Goal: Task Accomplishment & Management: Use online tool/utility

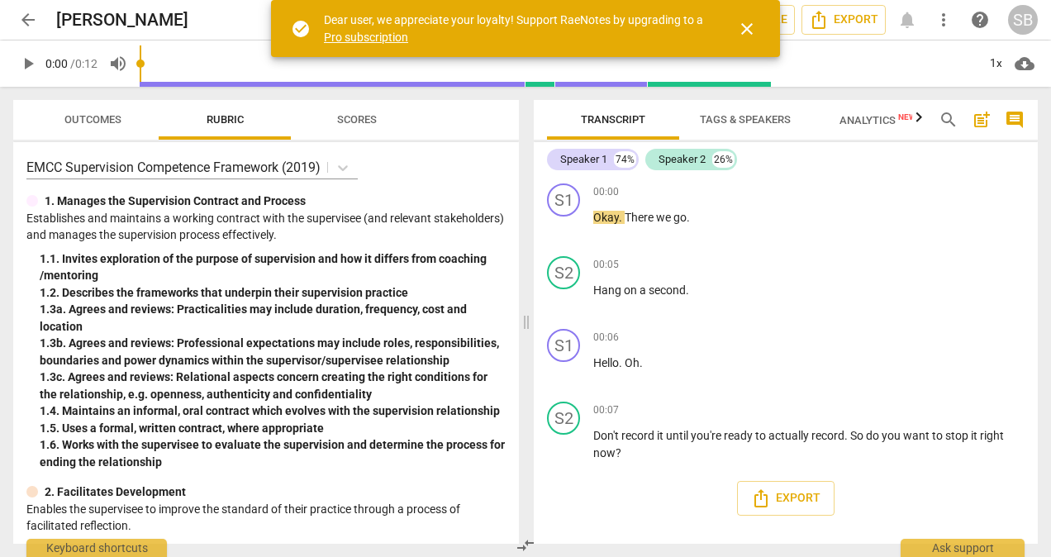
click at [749, 36] on span "close" at bounding box center [747, 29] width 20 height 20
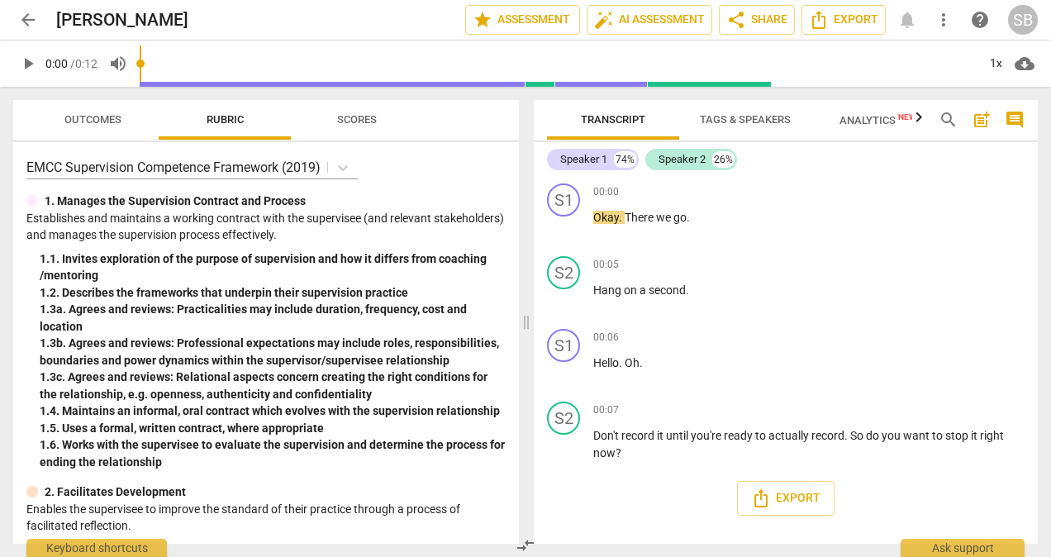
click at [29, 23] on span "arrow_back" at bounding box center [28, 20] width 20 height 20
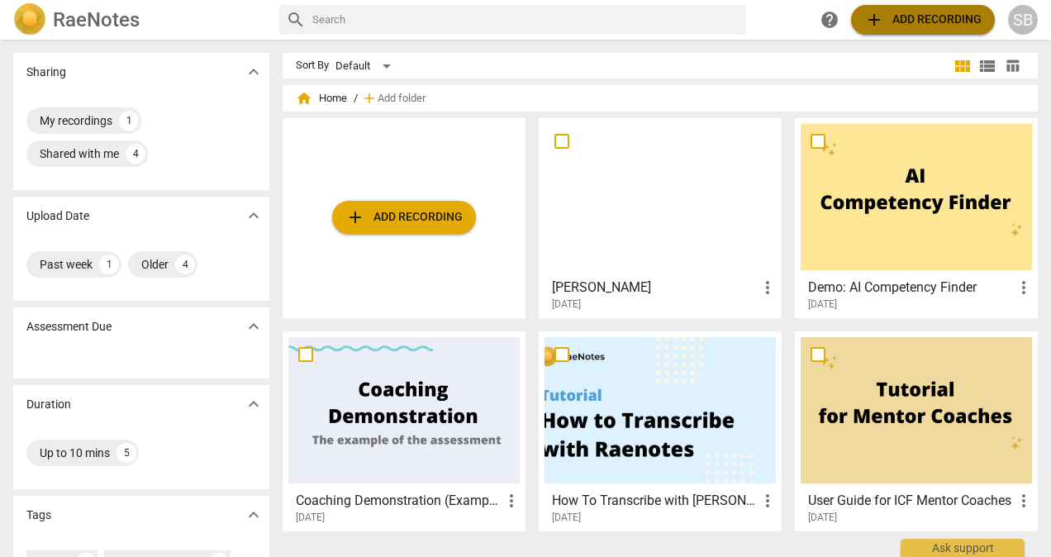
click at [953, 17] on span "add Add recording" at bounding box center [922, 20] width 117 height 20
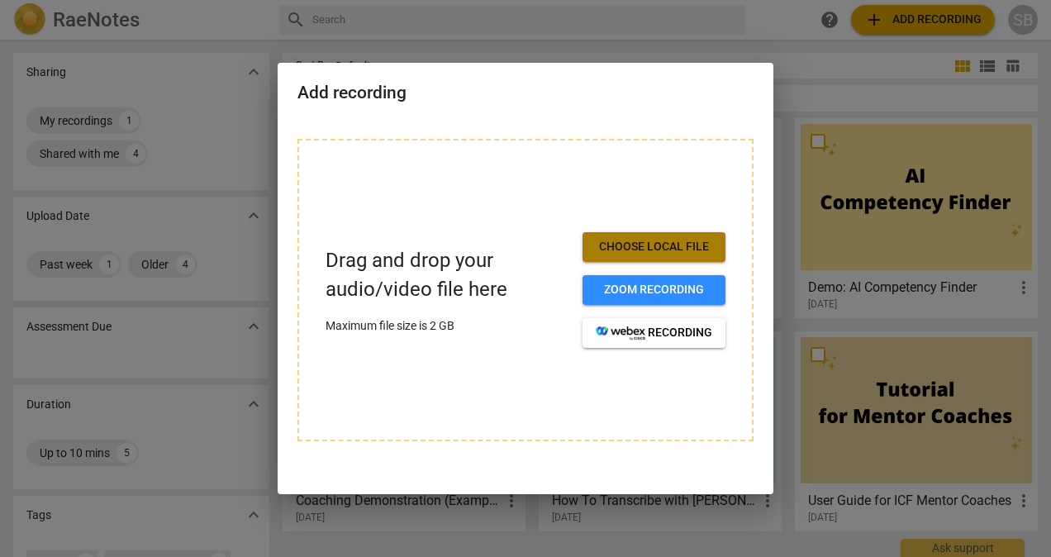
click at [655, 240] on span "Choose local file" at bounding box center [654, 247] width 116 height 17
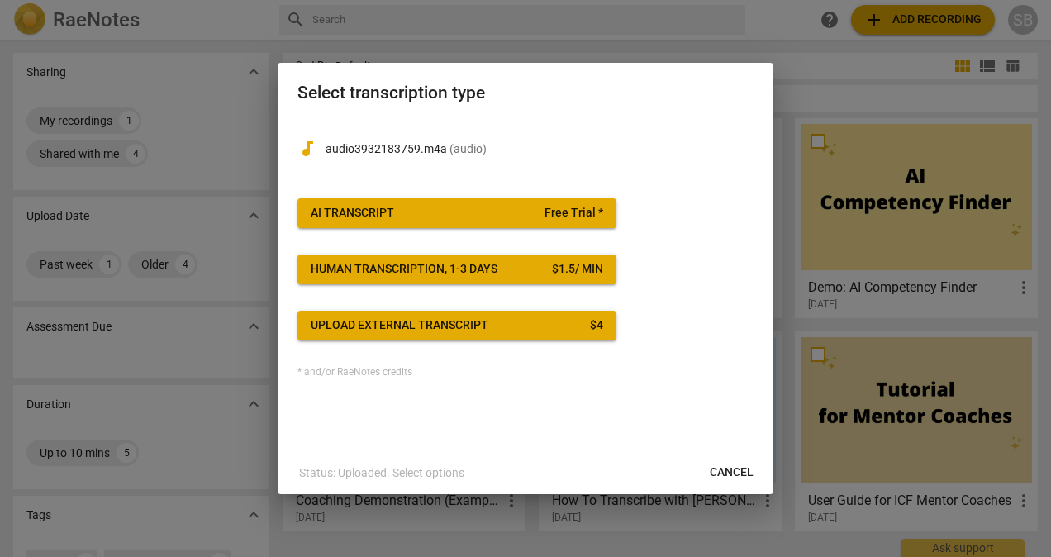
click at [487, 264] on div "Human transcription, 1-3 days" at bounding box center [404, 269] width 187 height 17
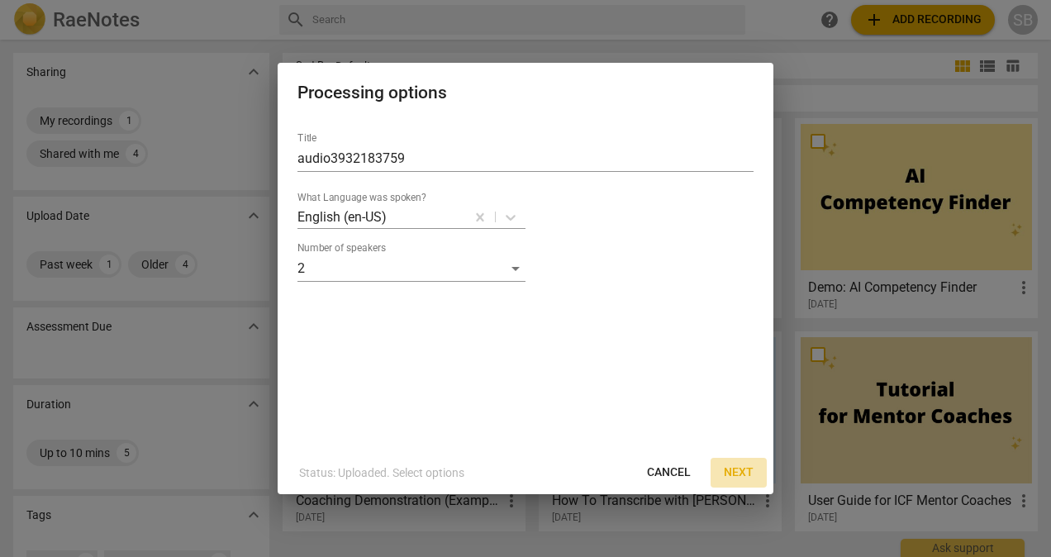
click at [727, 468] on span "Next" at bounding box center [739, 472] width 30 height 17
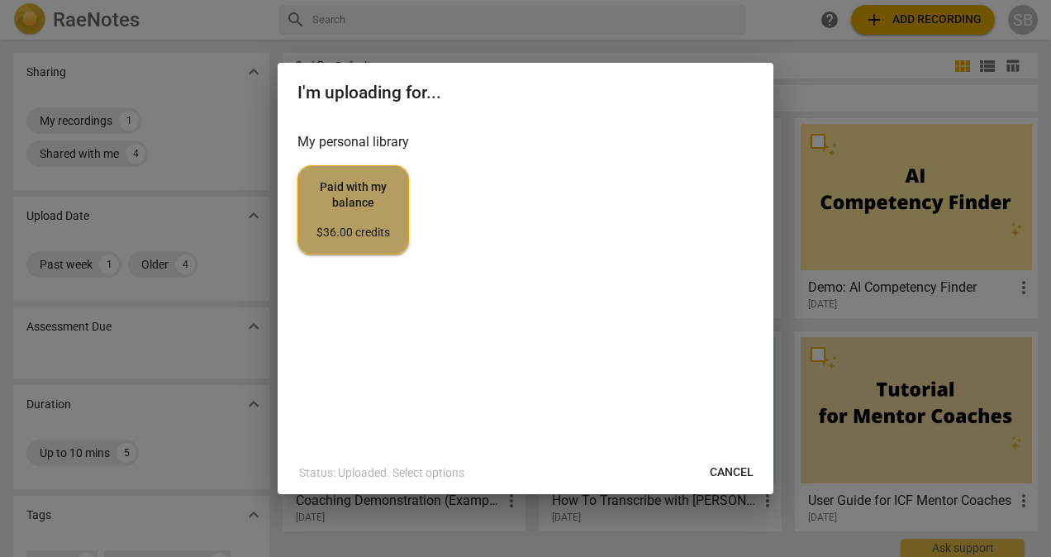
click at [348, 213] on span "Paid with my balance $36.00 credits" at bounding box center [352, 210] width 83 height 62
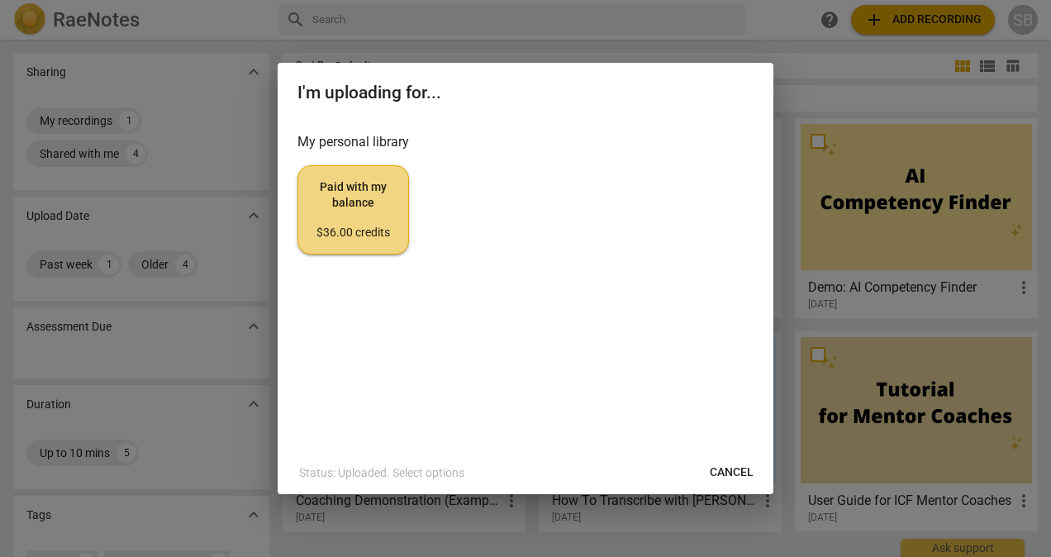
click at [737, 471] on span "Cancel" at bounding box center [732, 472] width 44 height 17
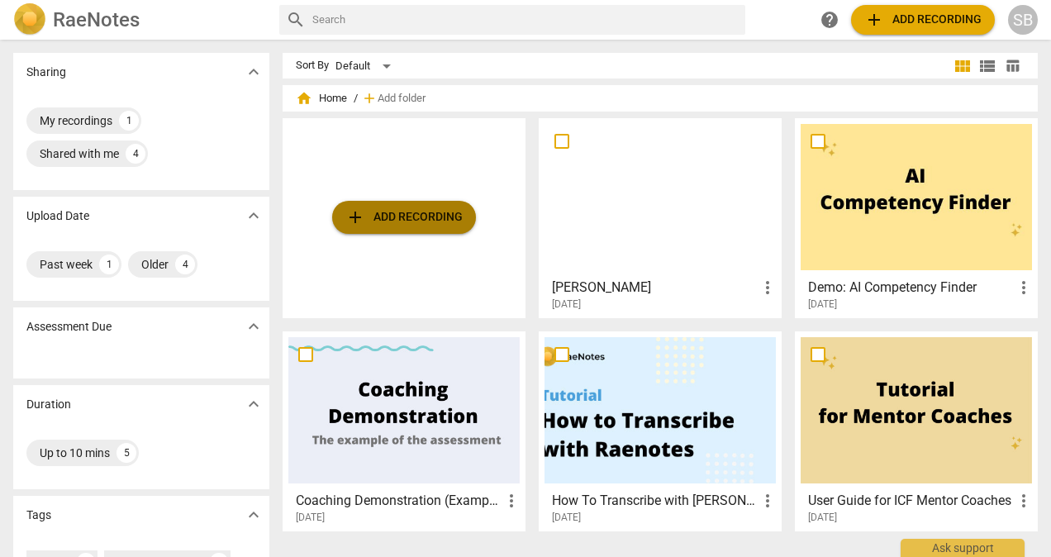
click at [428, 224] on span "add Add recording" at bounding box center [403, 217] width 117 height 20
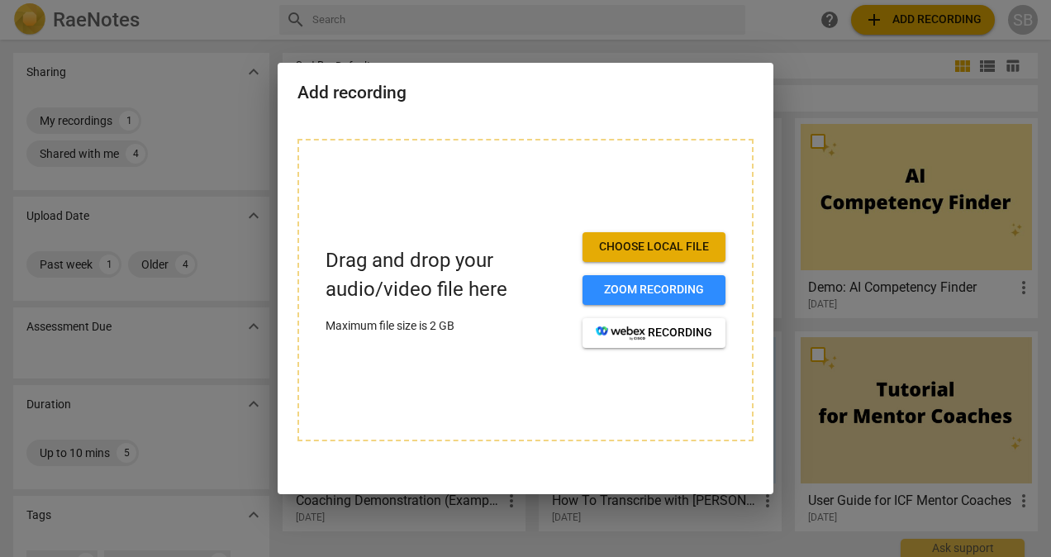
click at [645, 244] on span "Choose local file" at bounding box center [654, 247] width 116 height 17
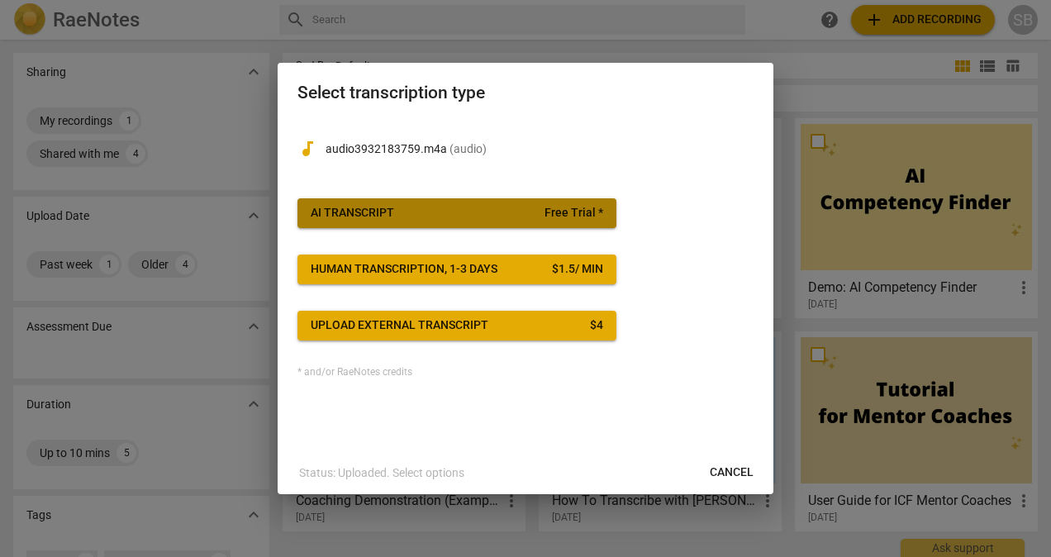
click at [425, 209] on span "AI Transcript Free Trial *" at bounding box center [457, 213] width 292 height 17
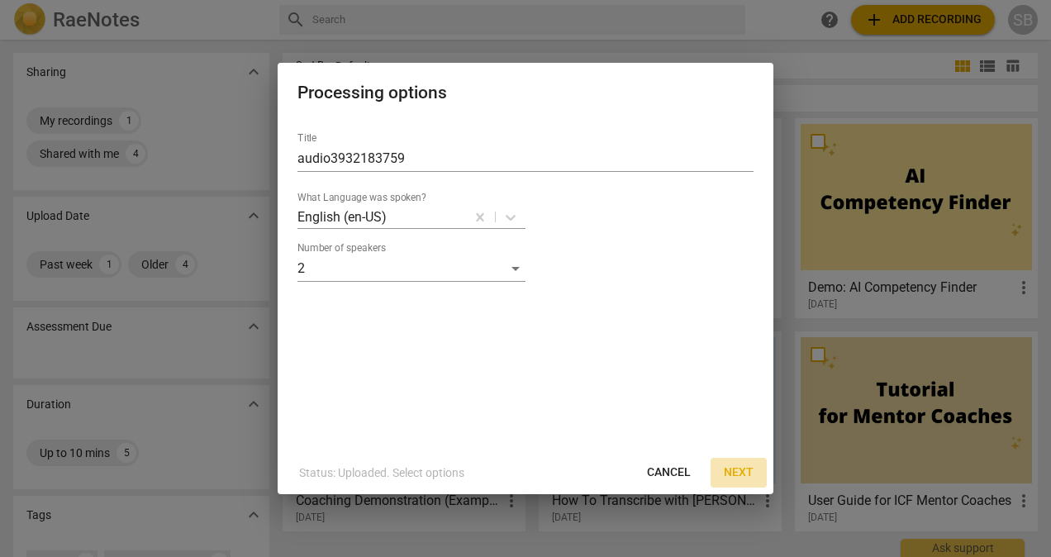
click at [737, 467] on span "Next" at bounding box center [739, 472] width 30 height 17
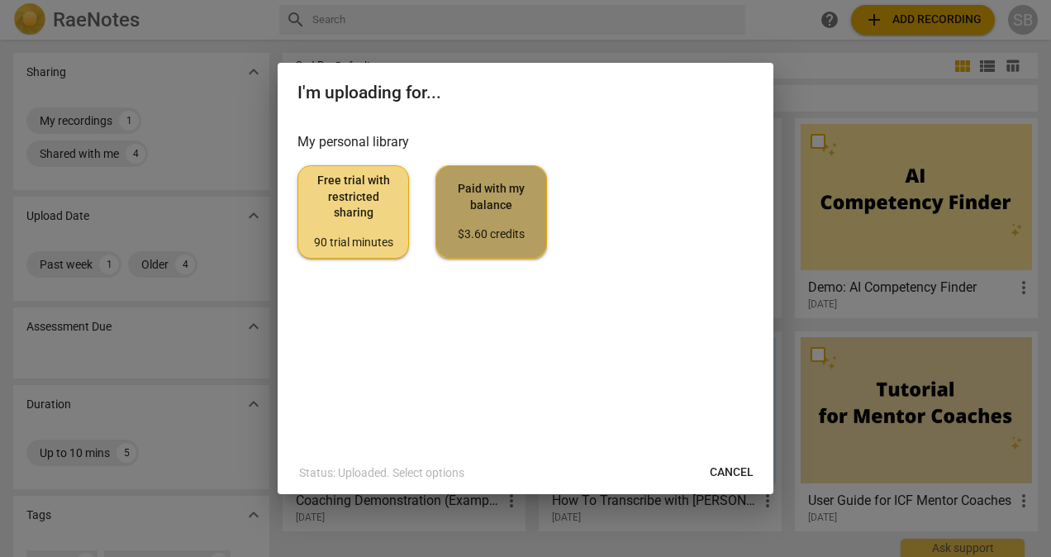
click at [481, 218] on span "Paid with my balance $3.60 credits" at bounding box center [490, 212] width 83 height 62
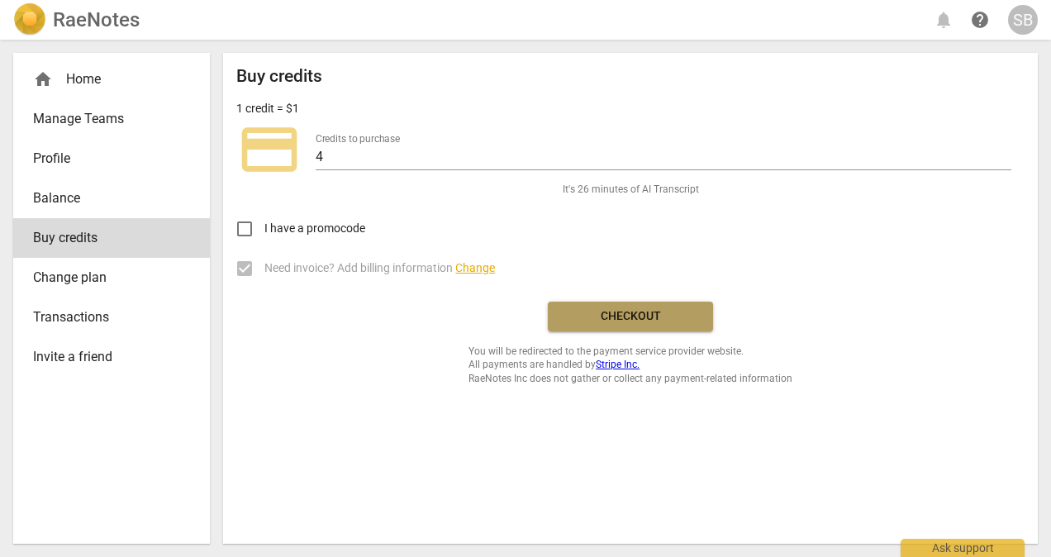
click at [620, 314] on span "Checkout" at bounding box center [630, 316] width 139 height 17
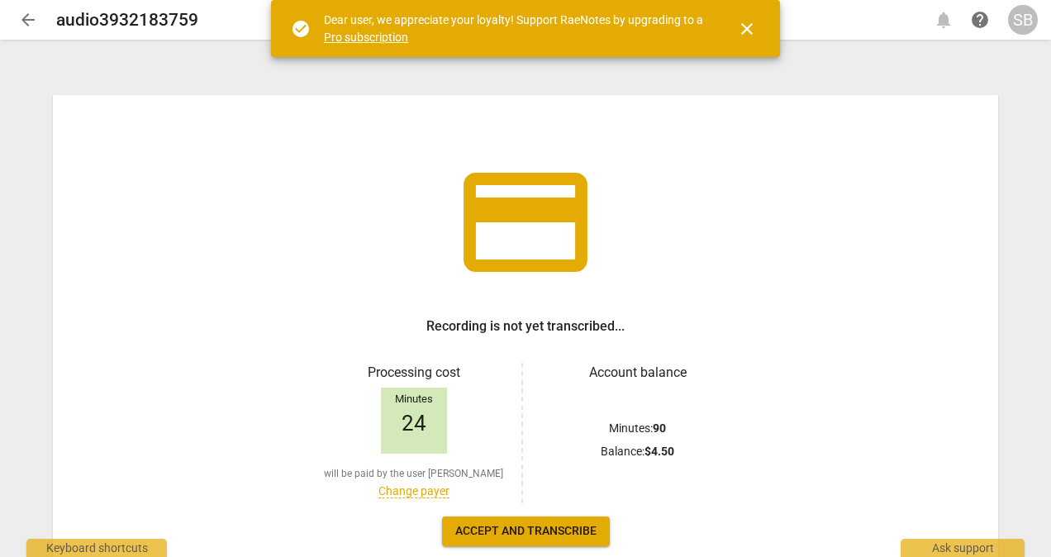
click at [521, 535] on span "Accept and transcribe" at bounding box center [525, 531] width 141 height 17
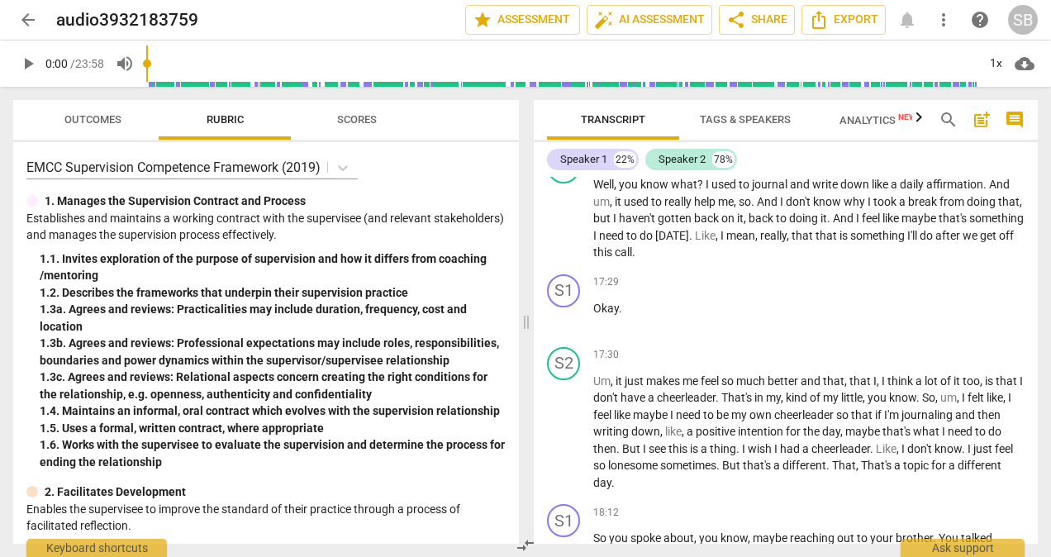
scroll to position [5936, 0]
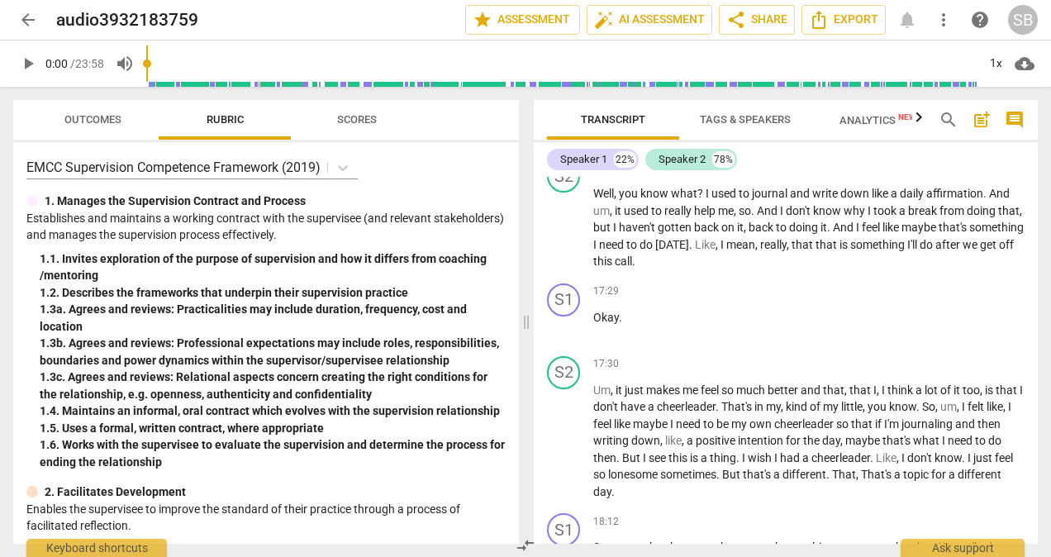
click at [1015, 126] on span "comment" at bounding box center [1015, 120] width 20 height 20
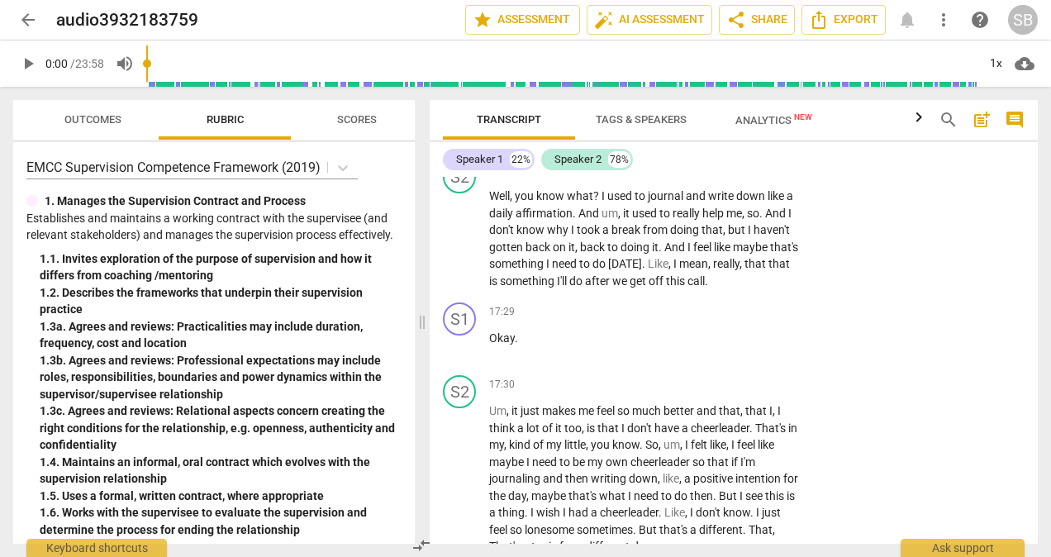
click at [982, 124] on span "post_add" at bounding box center [982, 120] width 20 height 20
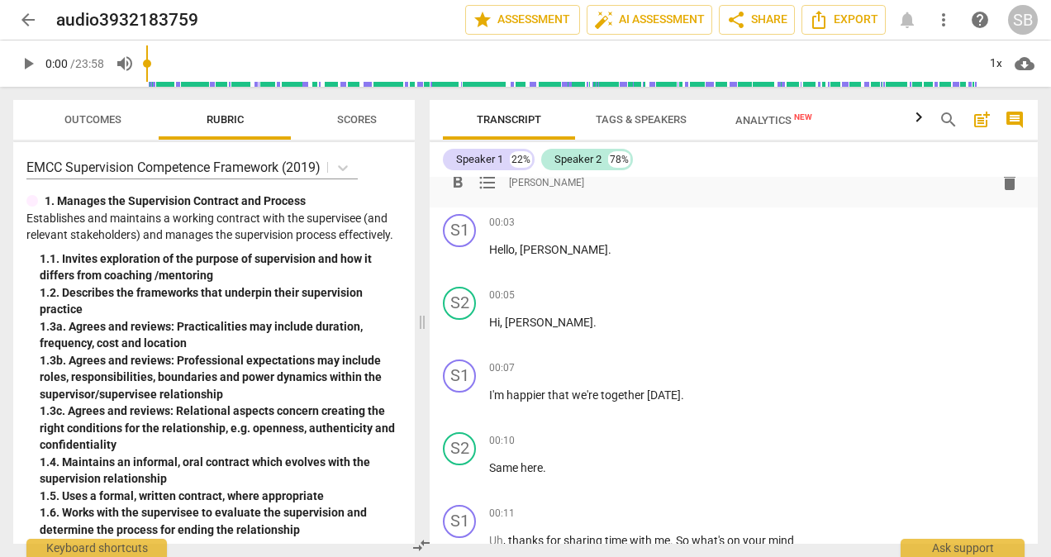
click at [1020, 124] on span "comment" at bounding box center [1015, 120] width 20 height 20
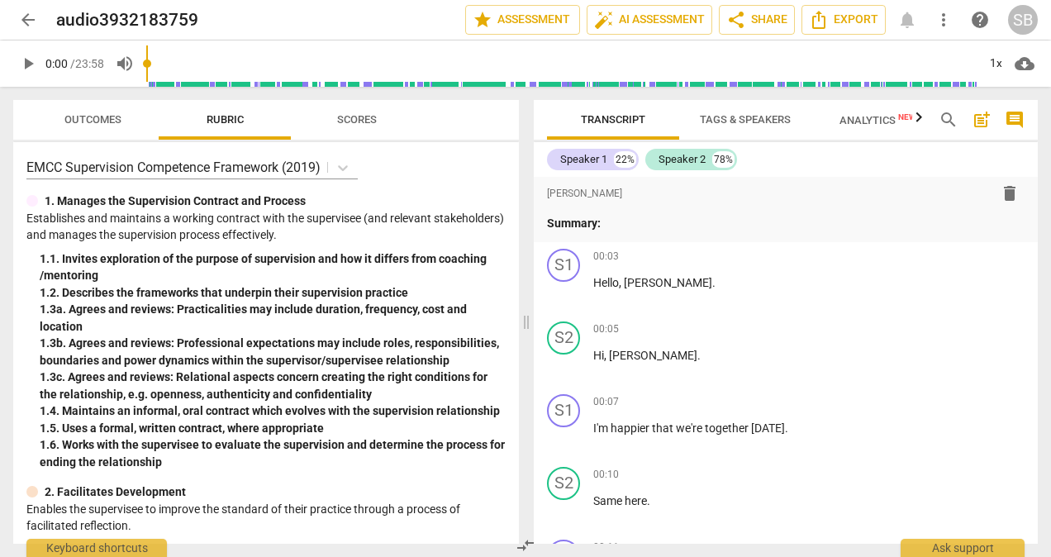
scroll to position [0, 0]
click at [849, 25] on span "Export" at bounding box center [843, 20] width 69 height 20
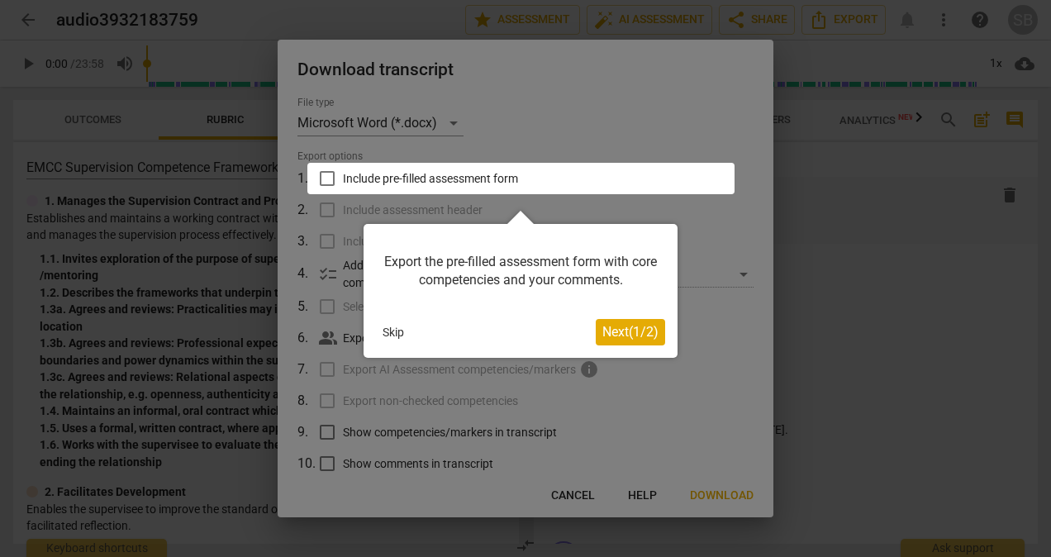
click at [393, 331] on button "Skip" at bounding box center [393, 332] width 35 height 25
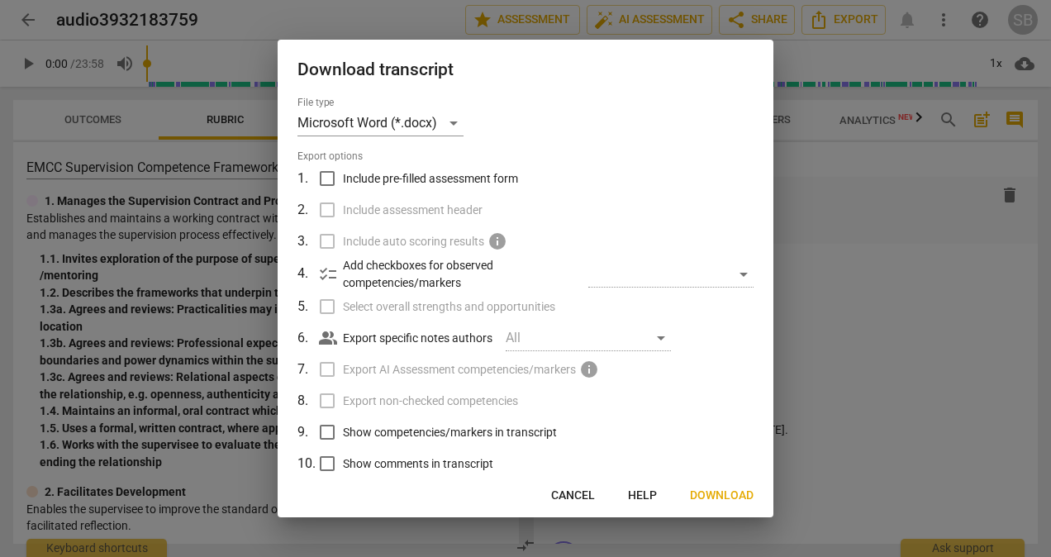
click at [580, 494] on span "Cancel" at bounding box center [573, 495] width 44 height 17
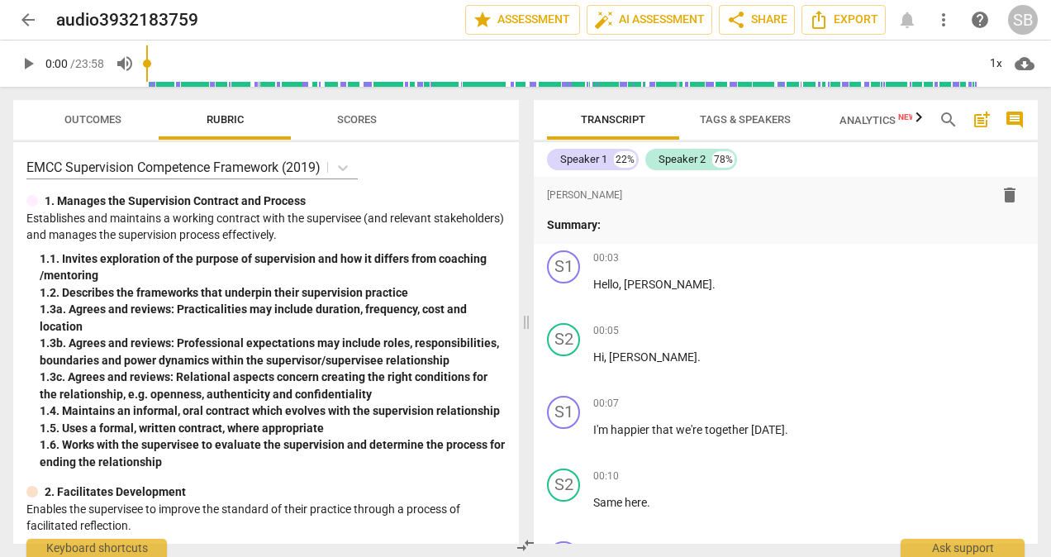
click at [752, 34] on button "share Share" at bounding box center [757, 20] width 76 height 30
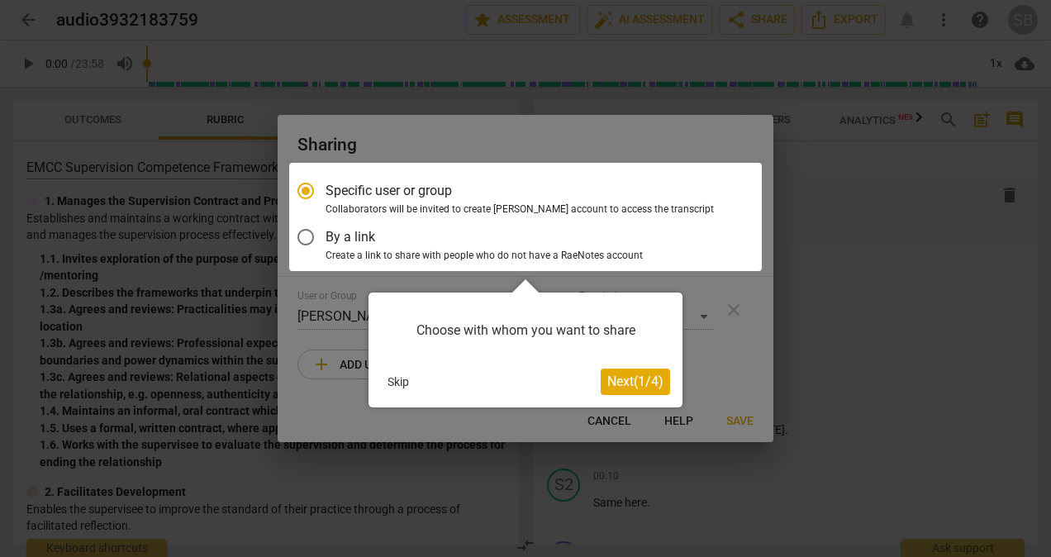
click at [881, 264] on div at bounding box center [525, 278] width 1051 height 557
click at [635, 383] on span "Next ( 1 / 4 )" at bounding box center [635, 381] width 56 height 16
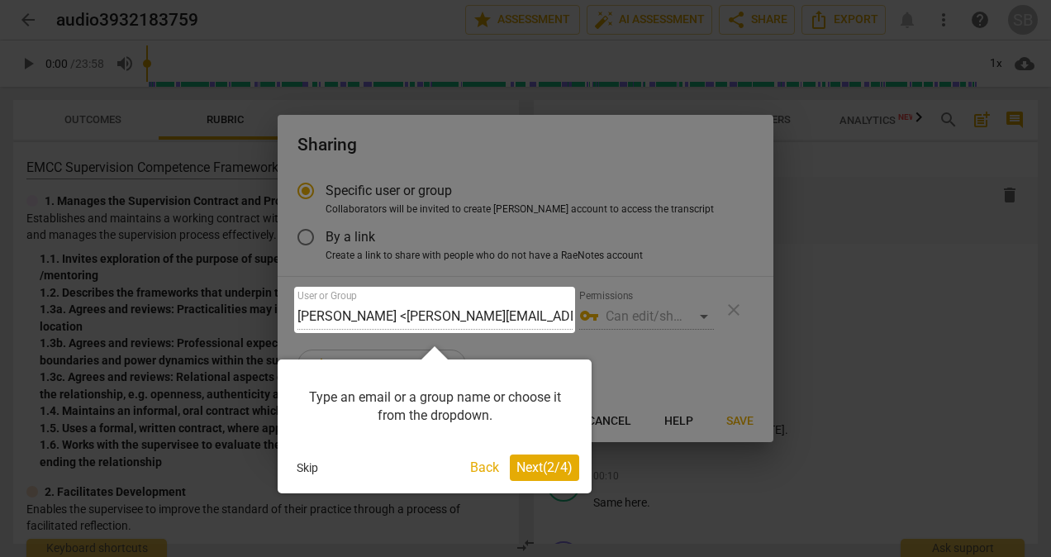
click at [542, 471] on span "Next ( 2 / 4 )" at bounding box center [544, 467] width 56 height 16
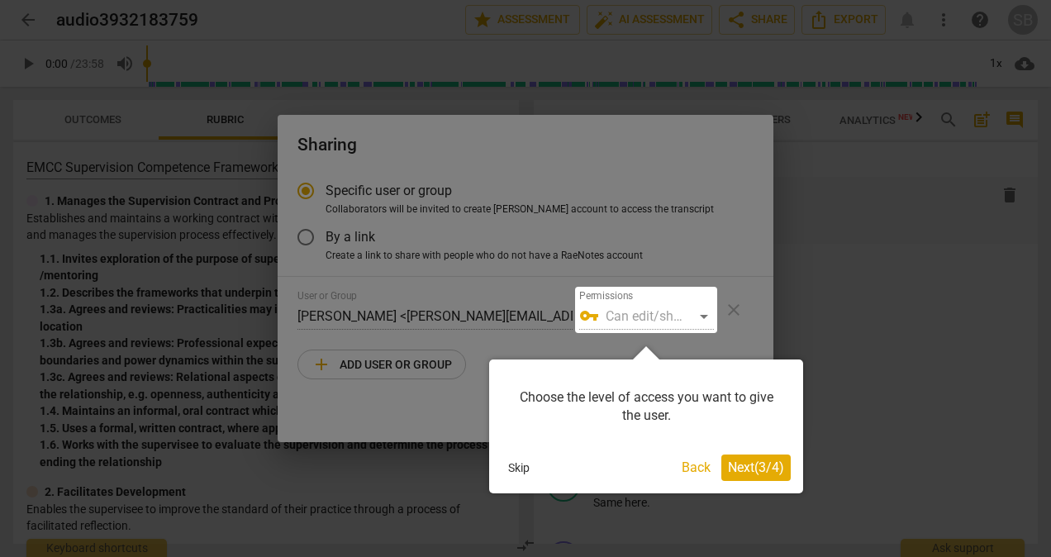
click at [755, 465] on span "Next ( 3 / 4 )" at bounding box center [756, 467] width 56 height 16
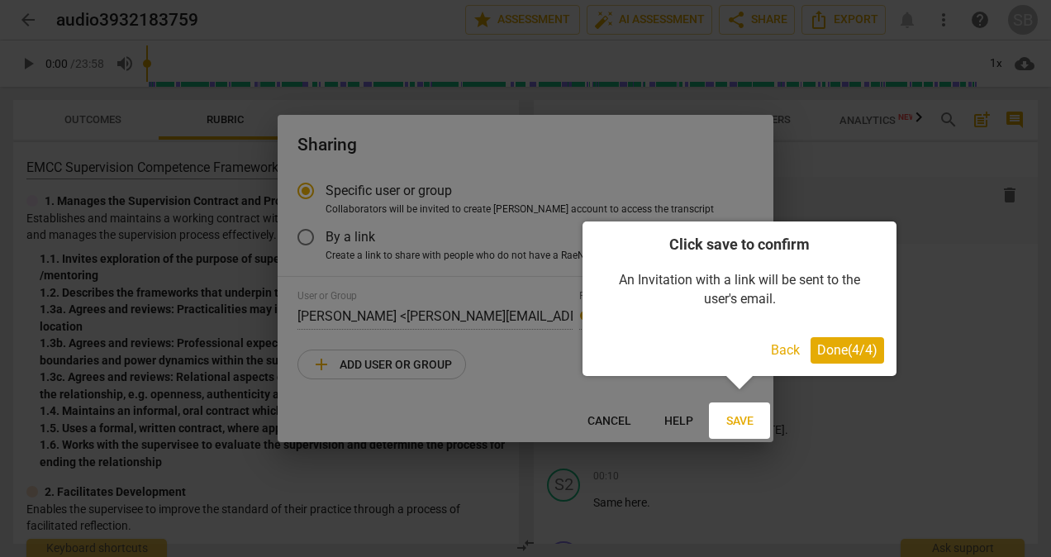
click at [848, 350] on span "Done ( 4 / 4 )" at bounding box center [847, 350] width 60 height 16
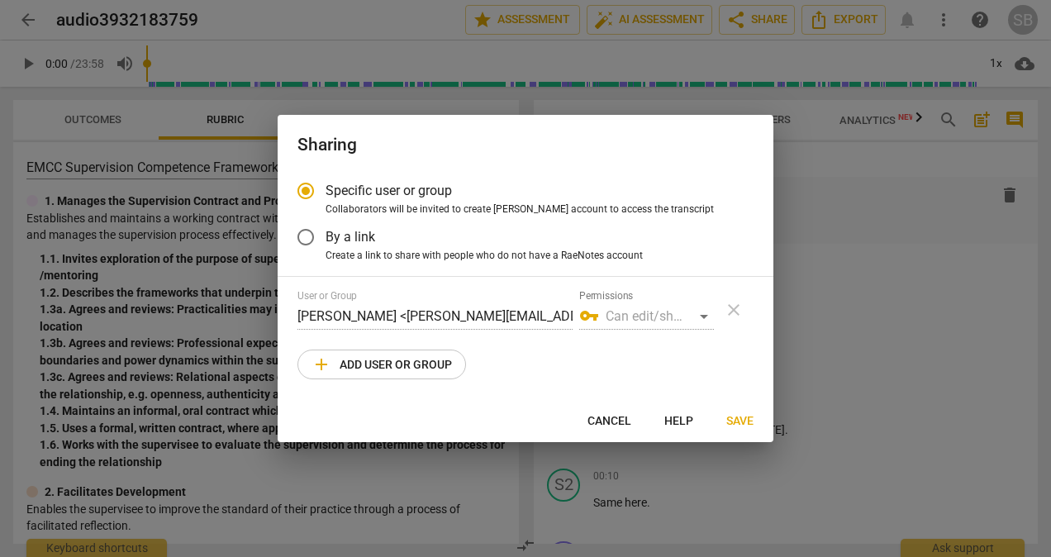
click at [610, 427] on span "Cancel" at bounding box center [609, 421] width 44 height 17
radio input "false"
